Goal: Task Accomplishment & Management: Use online tool/utility

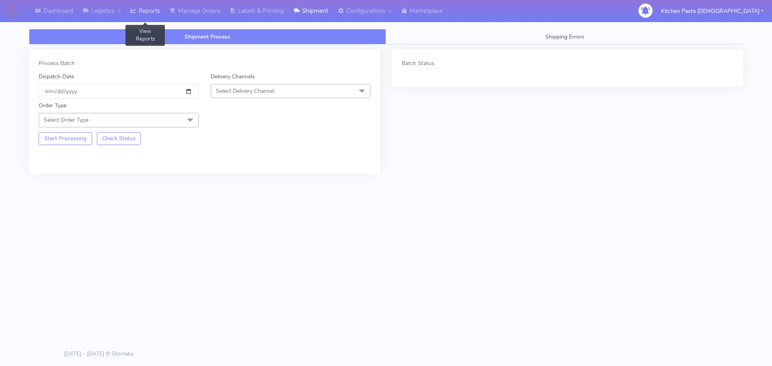
click at [150, 10] on link "Reports" at bounding box center [144, 11] width 39 height 22
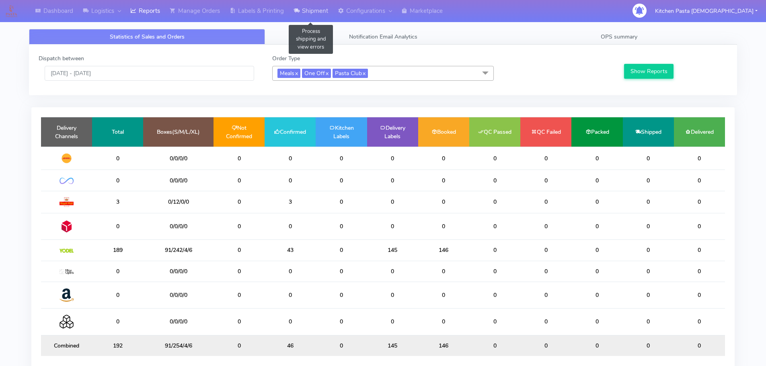
click at [310, 9] on link "Shipment" at bounding box center [311, 11] width 44 height 22
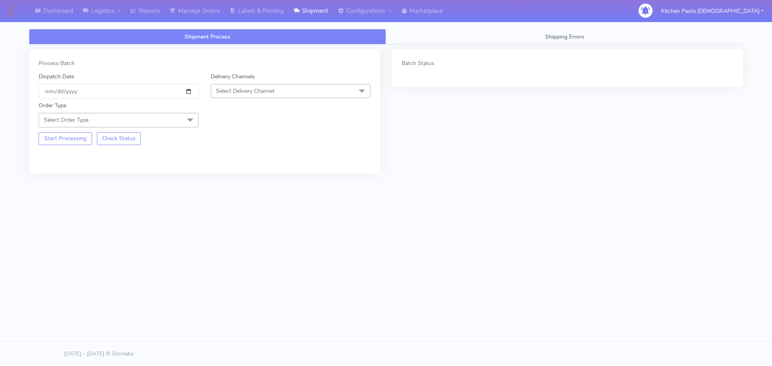
click at [276, 92] on span "Select Delivery Channel" at bounding box center [291, 91] width 160 height 14
click at [233, 178] on div "Yodel" at bounding box center [290, 181] width 151 height 8
click at [169, 110] on div "Order Type Select Order Type Meal Kit Gift QCOM ATAVI" at bounding box center [119, 114] width 172 height 26
click at [168, 122] on span "Select Order Type" at bounding box center [119, 120] width 160 height 14
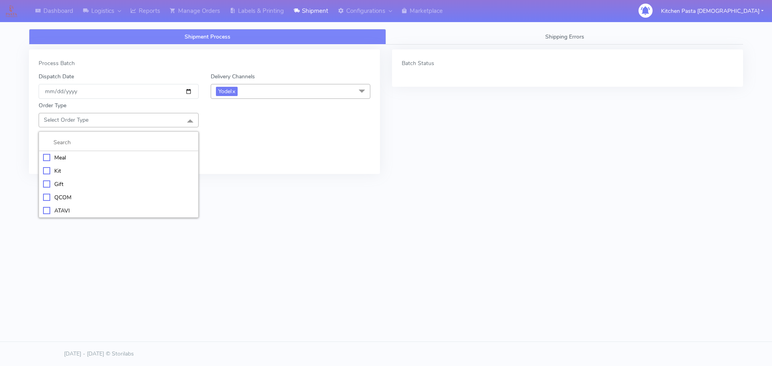
click at [98, 162] on li "Meal" at bounding box center [118, 157] width 159 height 13
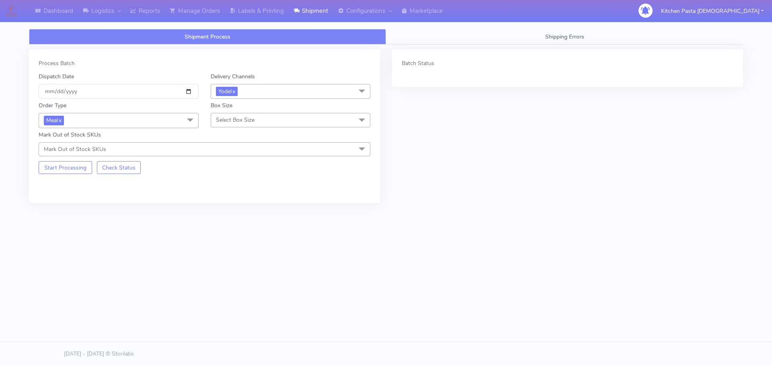
click at [226, 120] on span "Select Box Size" at bounding box center [235, 120] width 39 height 8
click at [240, 159] on div "Small" at bounding box center [290, 158] width 151 height 8
click at [78, 170] on button "Start Processing" at bounding box center [65, 167] width 53 height 13
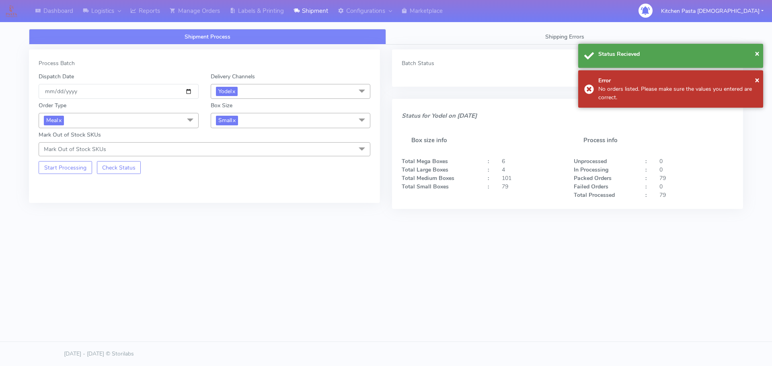
click at [226, 125] on span "Small x" at bounding box center [291, 120] width 160 height 15
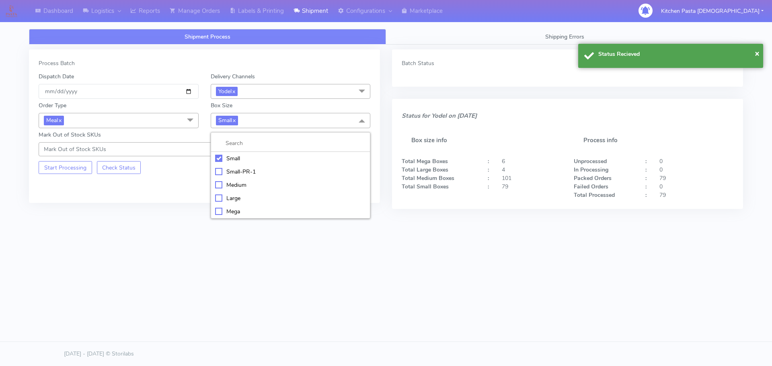
click at [243, 183] on div "Medium" at bounding box center [290, 185] width 151 height 8
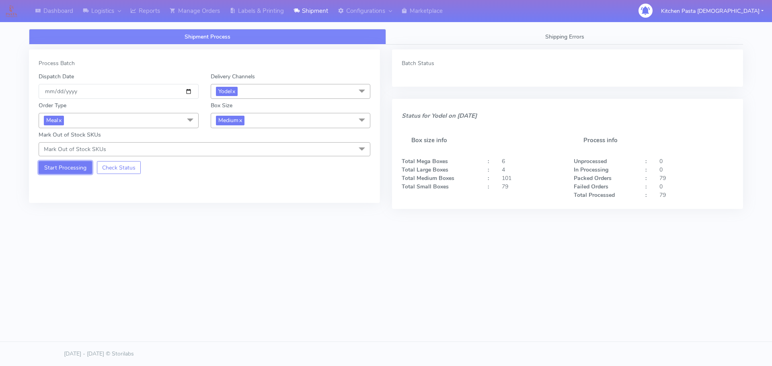
click at [78, 165] on button "Start Processing" at bounding box center [65, 167] width 53 height 13
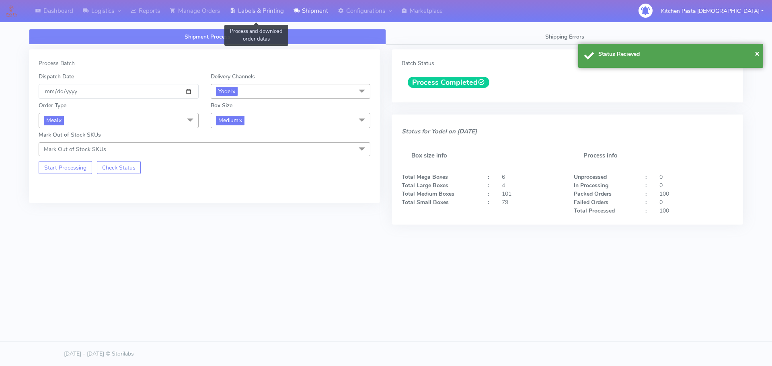
click at [267, 10] on link "Labels & Printing" at bounding box center [257, 11] width 64 height 22
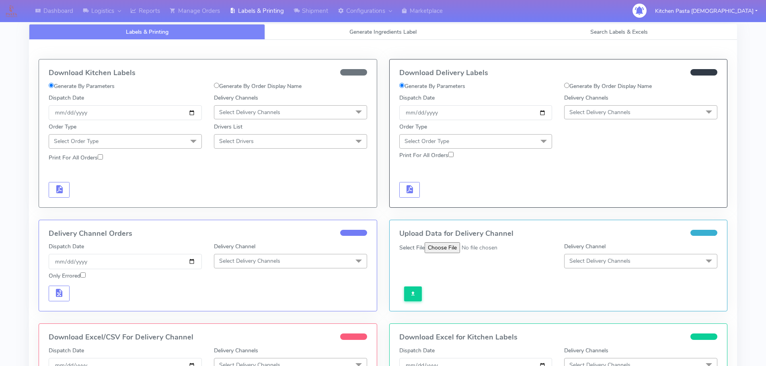
click at [591, 111] on span "Select Delivery Channels" at bounding box center [599, 113] width 61 height 8
click at [575, 207] on div "Yodel" at bounding box center [640, 203] width 144 height 8
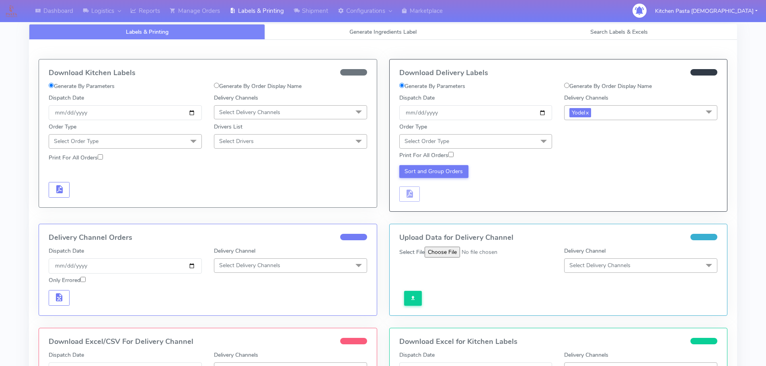
click at [467, 133] on div "Order Type Select Order Type Meal Kit Gift QCOM ATAVI" at bounding box center [475, 136] width 165 height 26
click at [463, 144] on span "Select Order Type" at bounding box center [475, 141] width 153 height 14
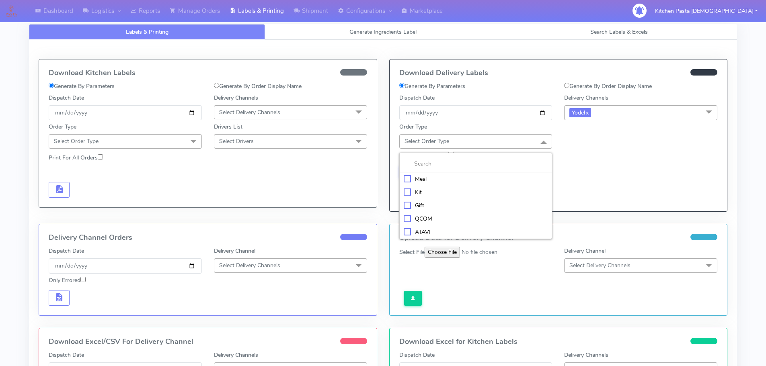
click at [450, 184] on li "Meal" at bounding box center [476, 178] width 152 height 13
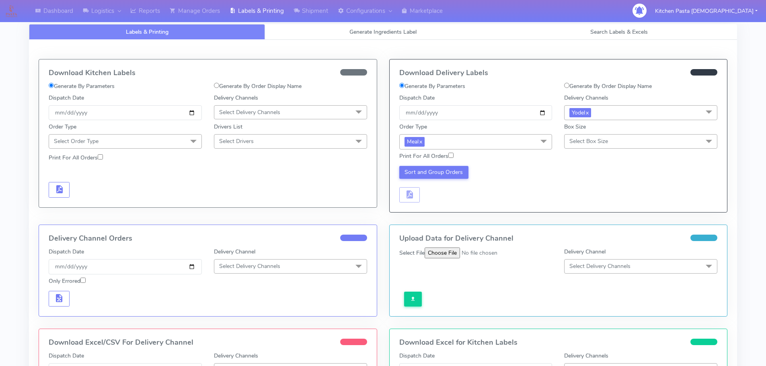
click at [614, 140] on span "Select Box Size" at bounding box center [640, 141] width 153 height 14
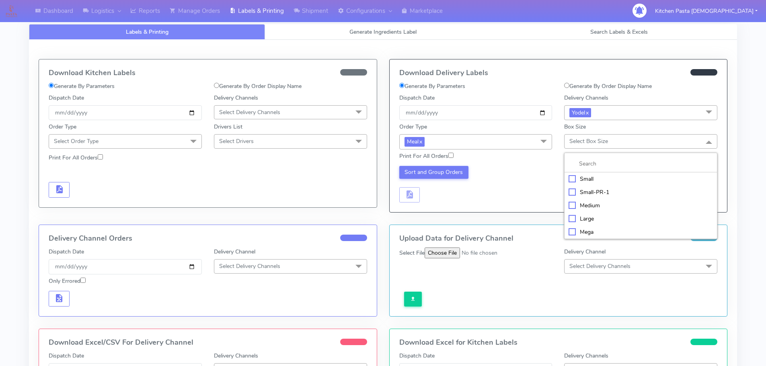
click at [589, 203] on div "Medium" at bounding box center [640, 205] width 144 height 8
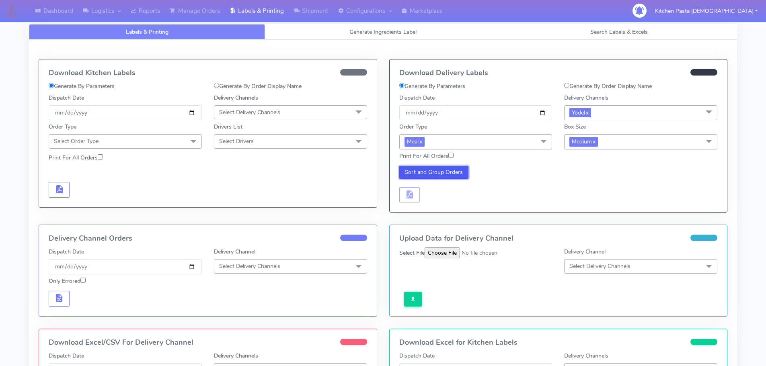
click at [451, 177] on button "Sort and Group Orders" at bounding box center [434, 172] width 70 height 13
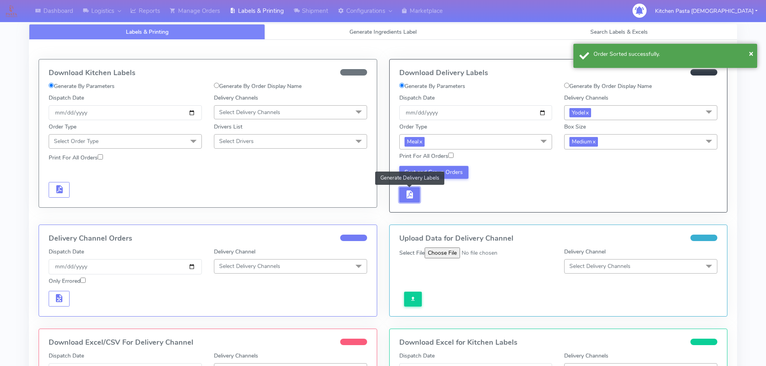
click at [408, 194] on span "button" at bounding box center [409, 197] width 10 height 8
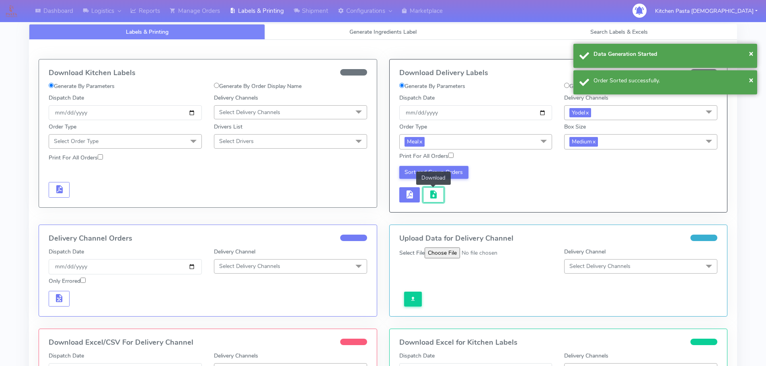
click at [433, 194] on span "button" at bounding box center [434, 197] width 10 height 8
click at [433, 195] on span "button" at bounding box center [434, 197] width 10 height 8
